Goal: Information Seeking & Learning: Learn about a topic

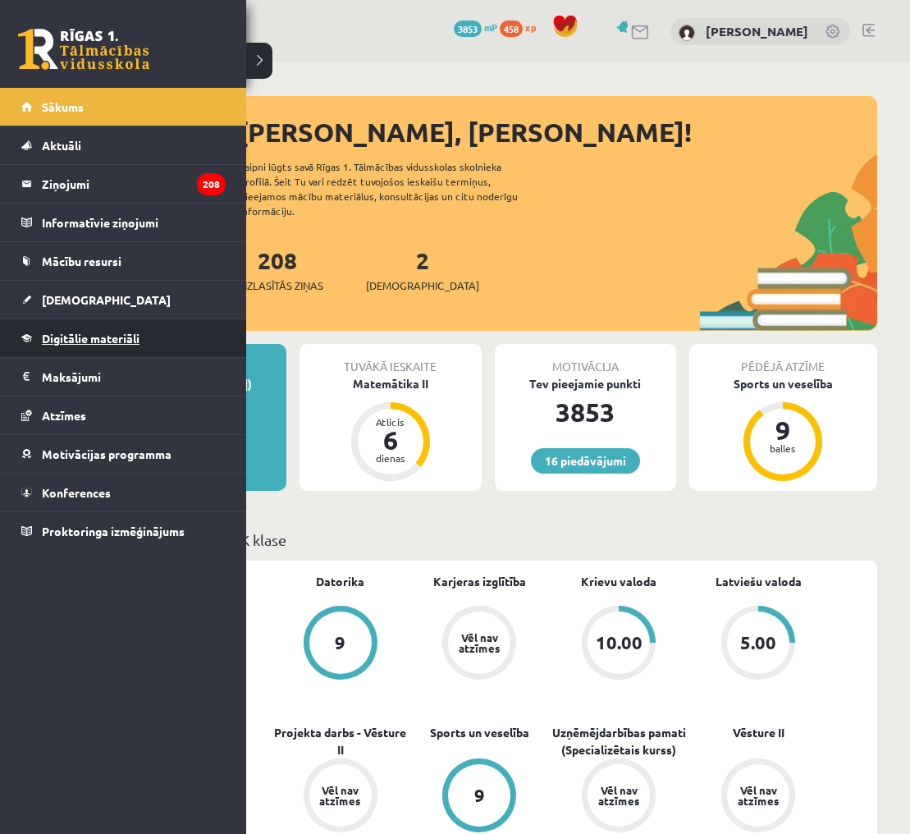
click at [76, 338] on span "Digitālie materiāli" at bounding box center [91, 338] width 98 height 15
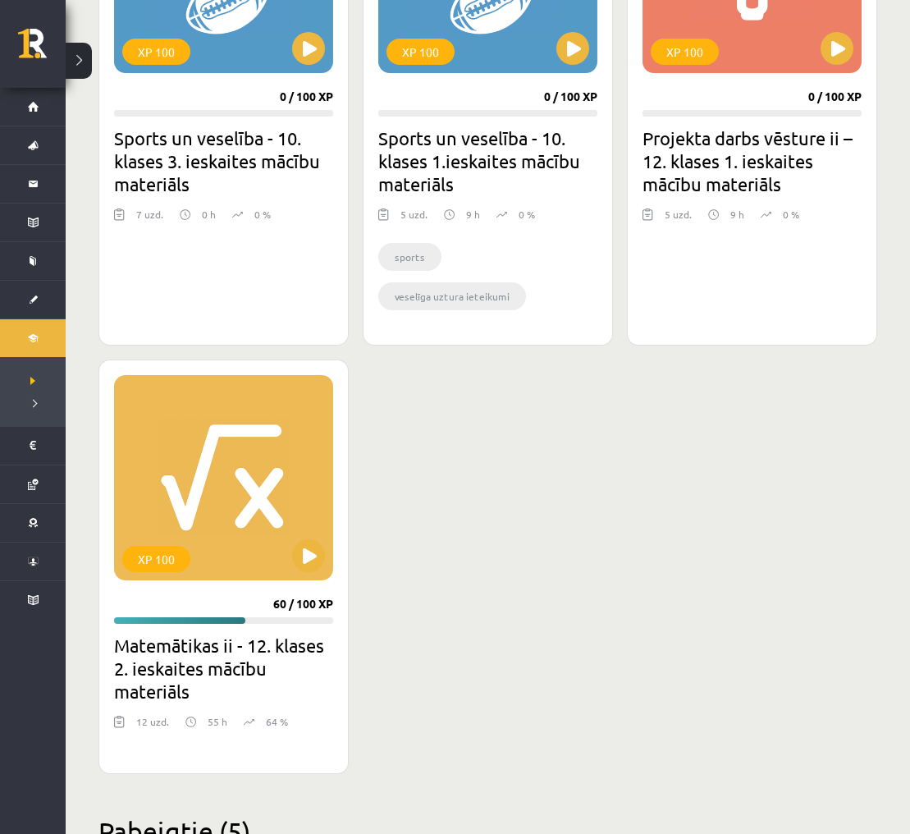
scroll to position [1658, 0]
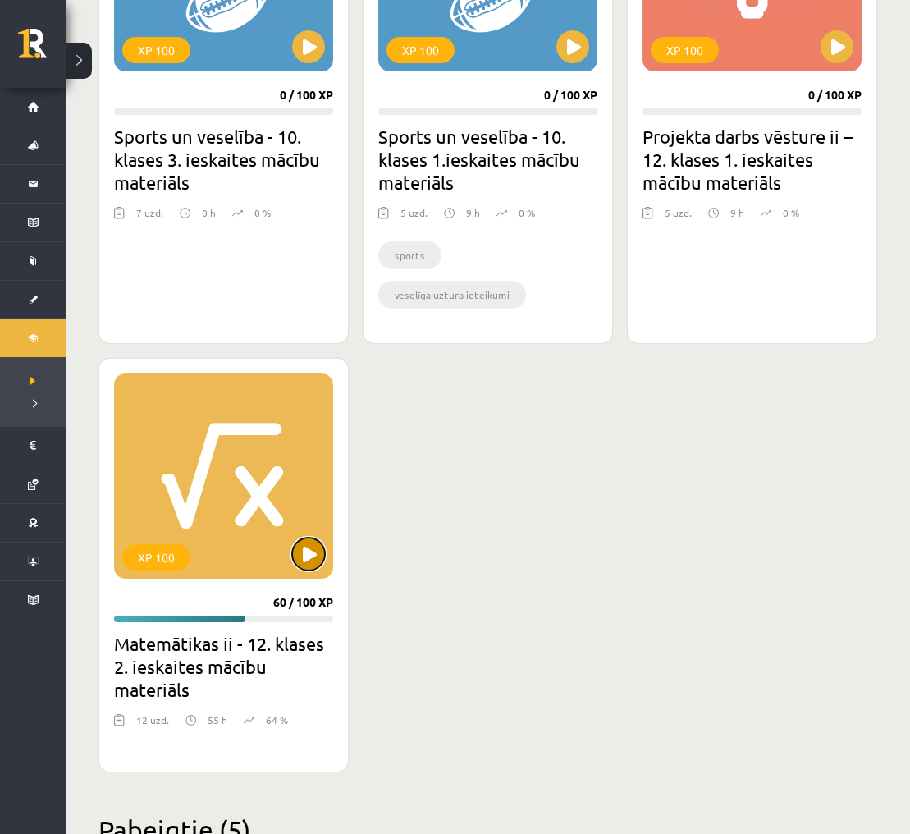
click at [318, 557] on button at bounding box center [308, 554] width 33 height 33
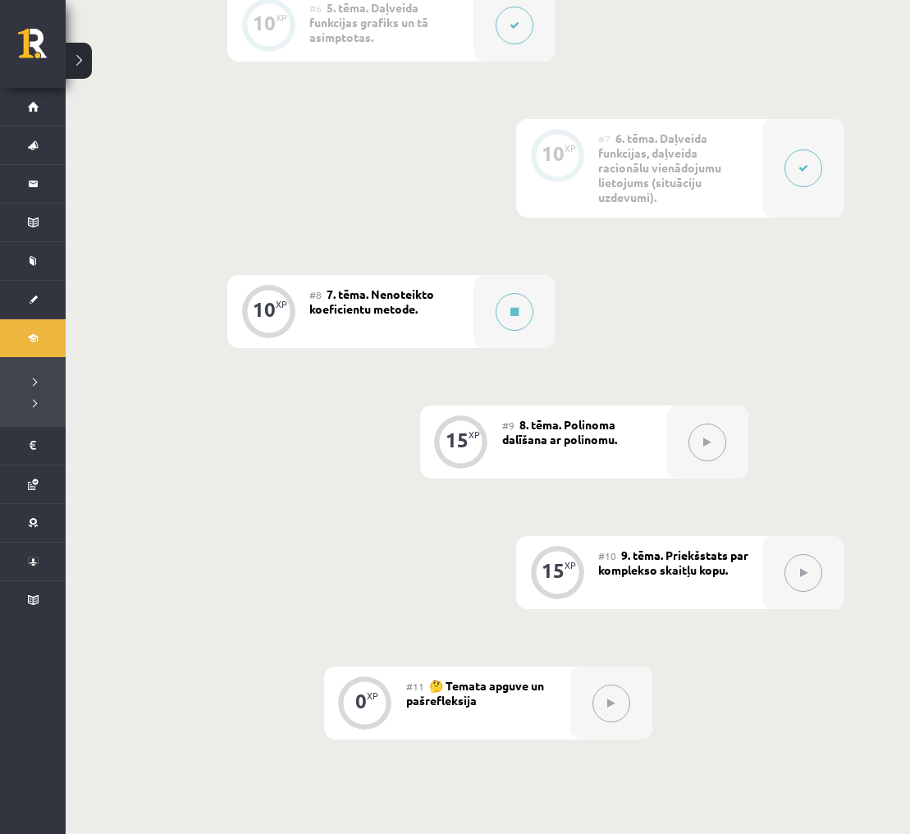
scroll to position [1121, 0]
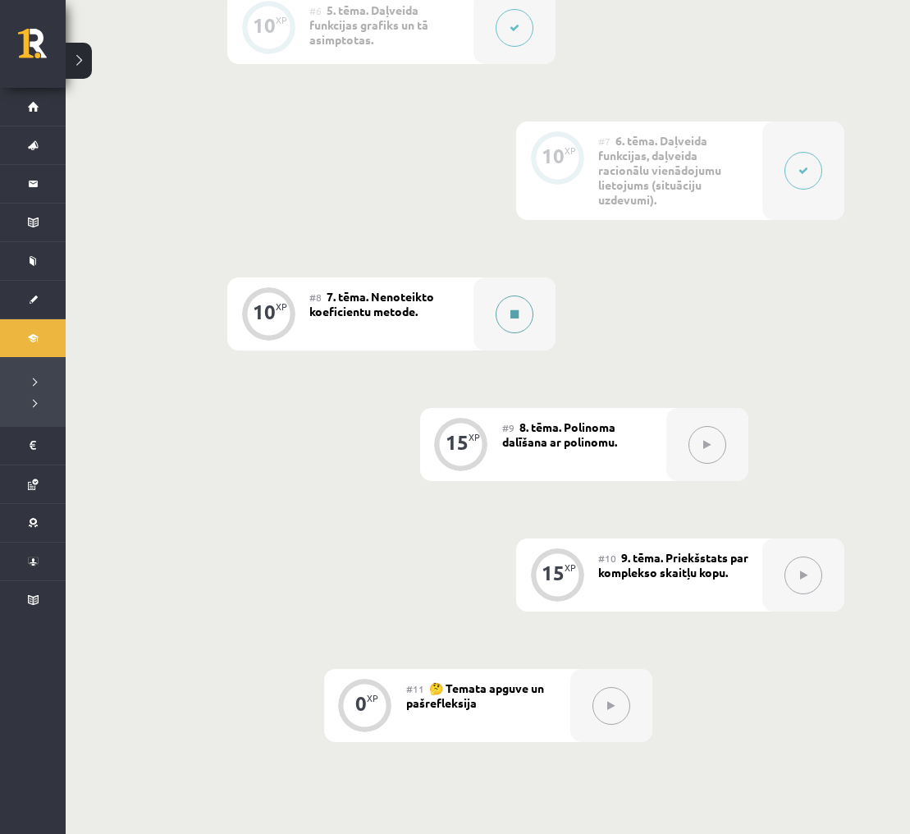
click at [511, 311] on icon at bounding box center [515, 315] width 8 height 10
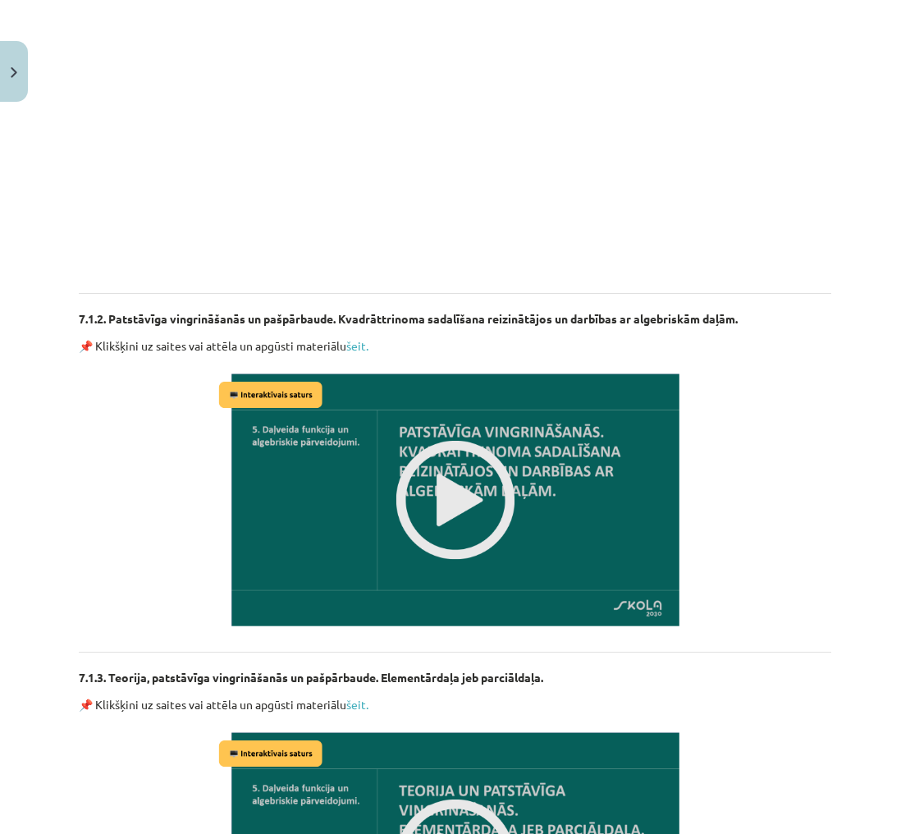
scroll to position [869, 0]
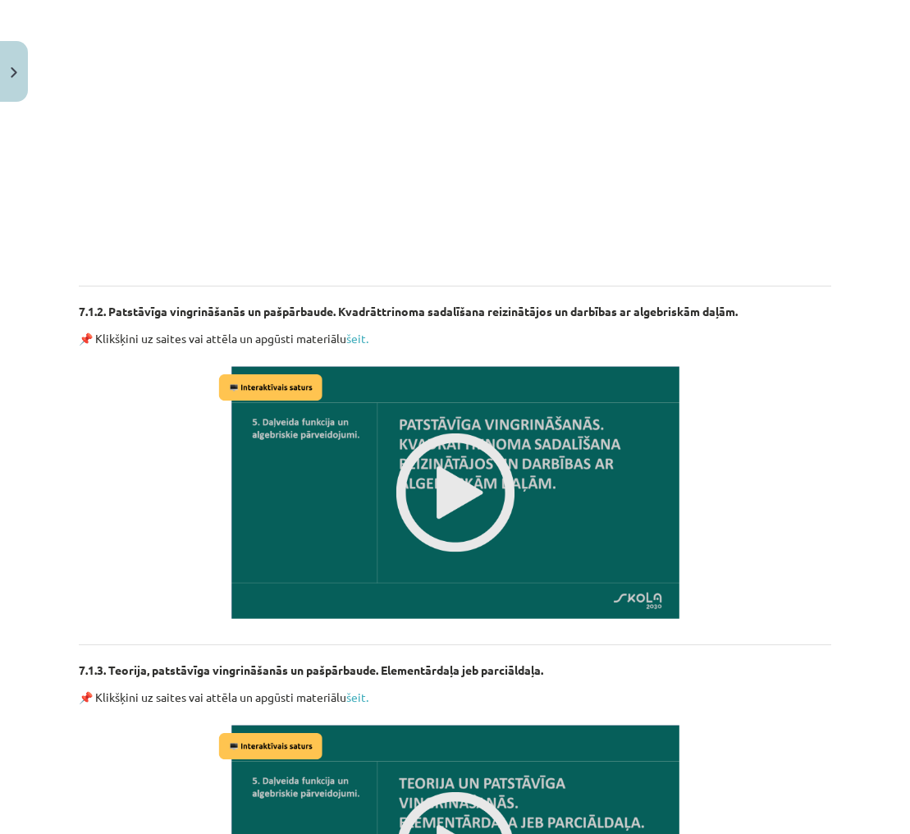
click at [458, 472] on img at bounding box center [455, 492] width 481 height 271
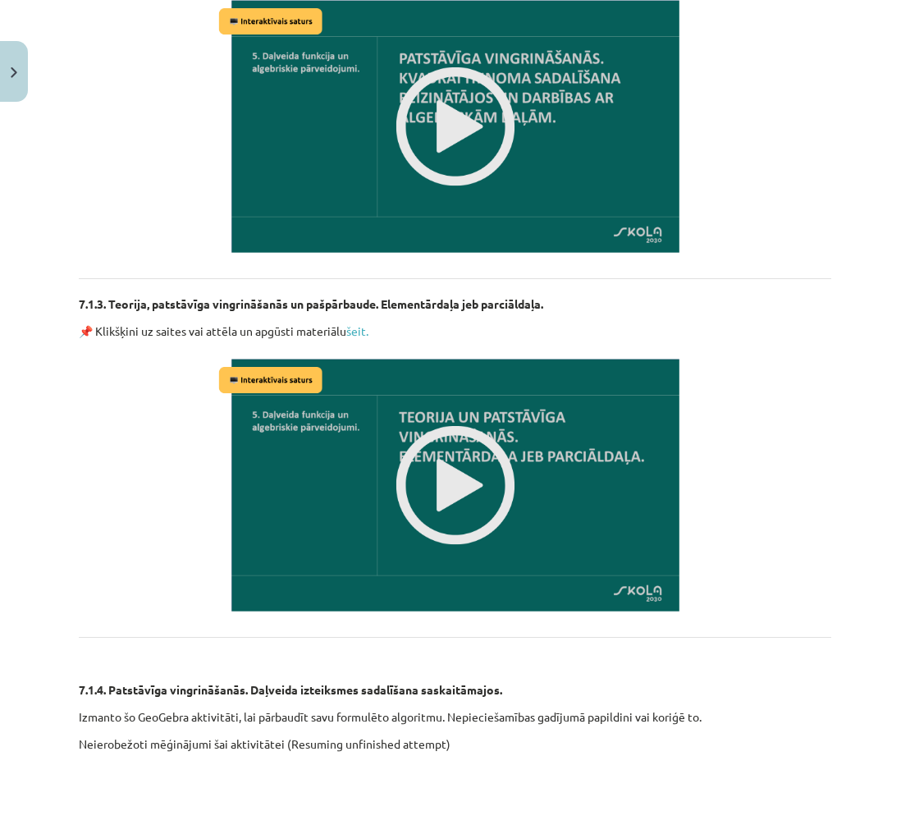
scroll to position [1236, 0]
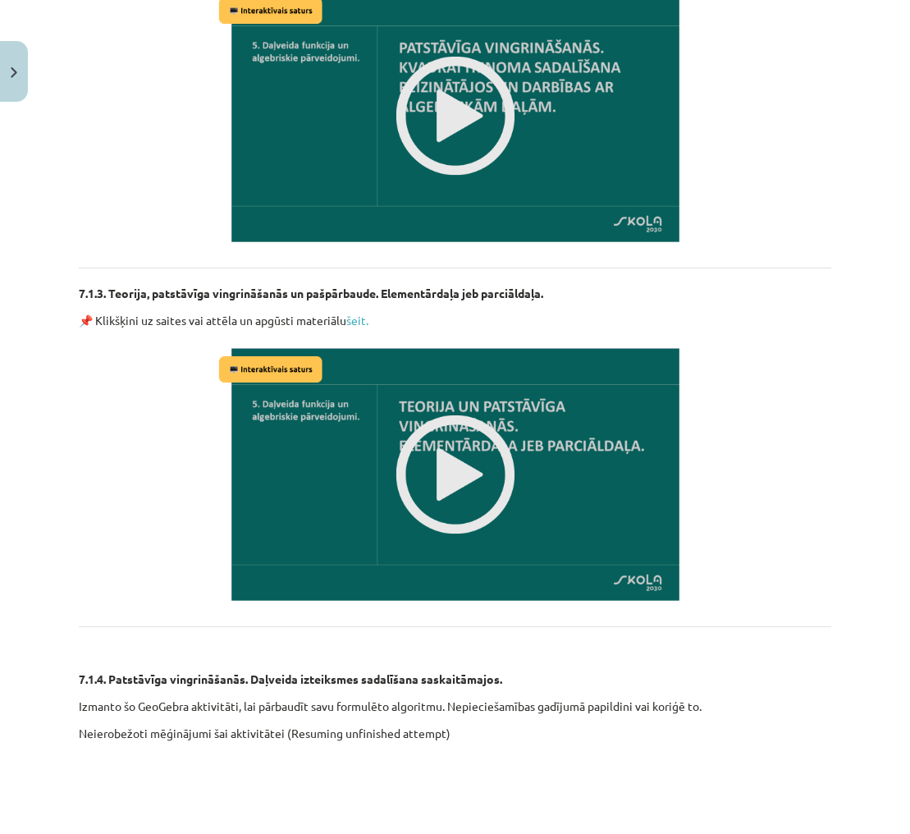
click at [441, 499] on img at bounding box center [455, 474] width 481 height 271
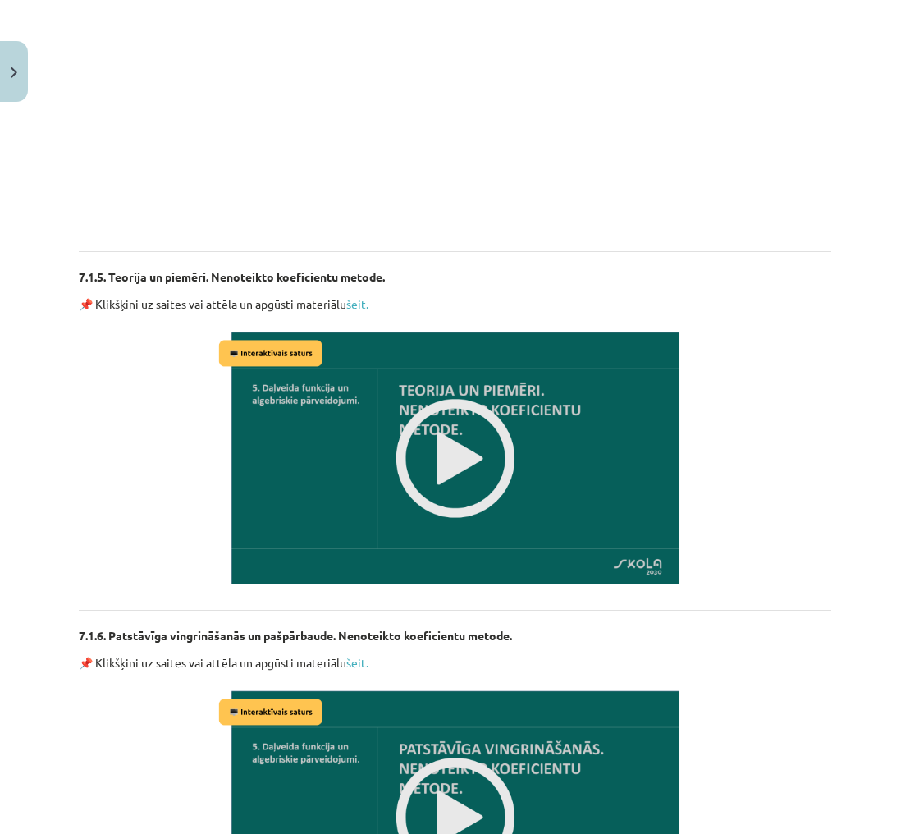
scroll to position [2287, 0]
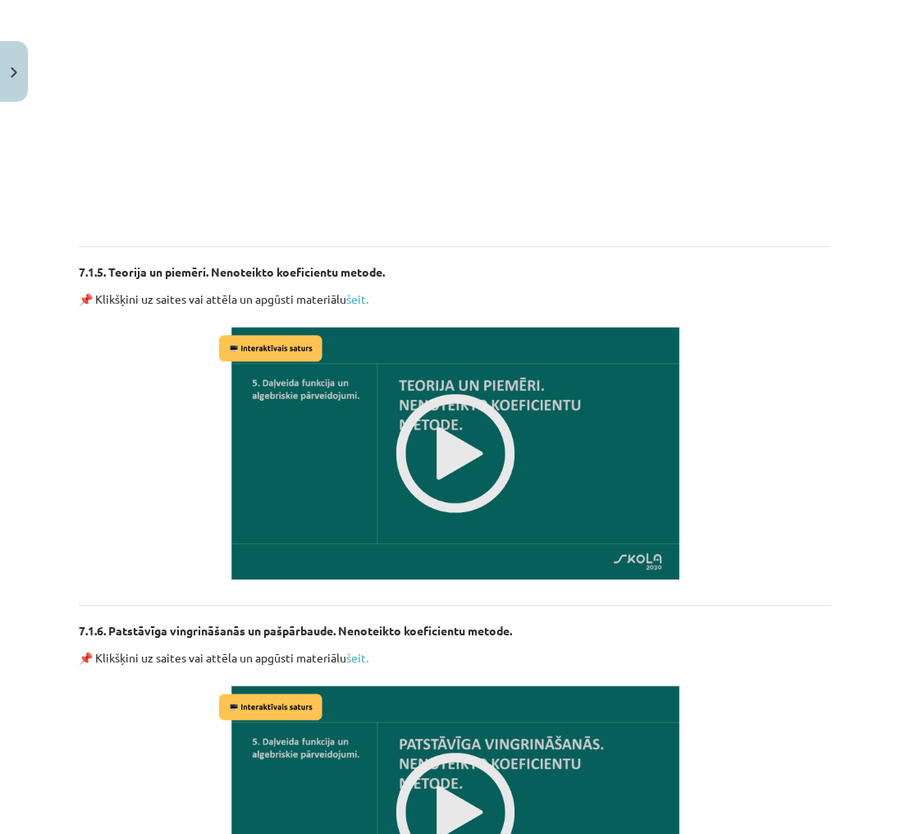
click at [456, 471] on img at bounding box center [455, 453] width 481 height 271
